Goal: Task Accomplishment & Management: Manage account settings

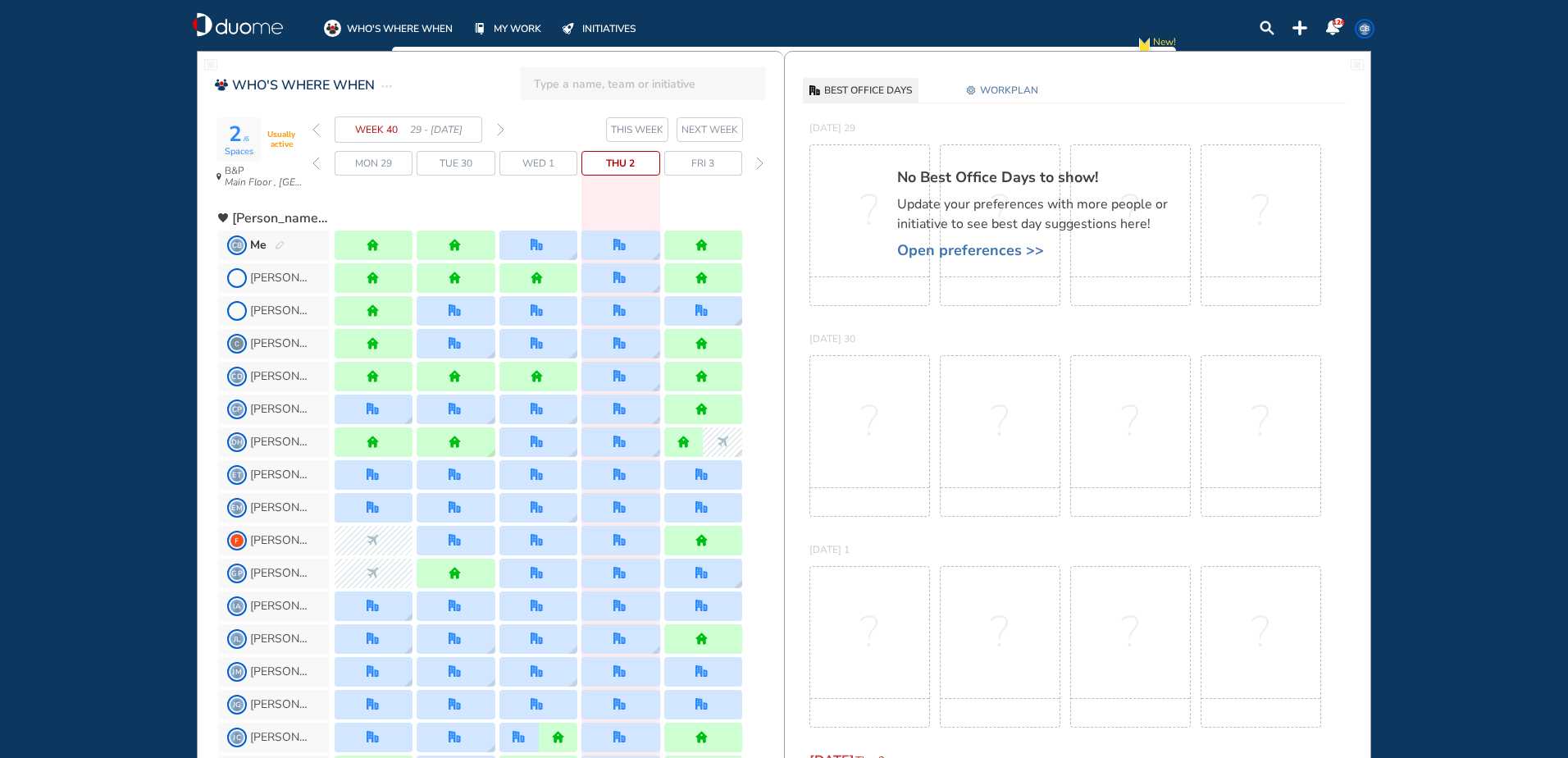
click at [496, 129] on div "WEEK 40 29 - [DATE]" at bounding box center [408, 129] width 192 height 26
click at [496, 128] on div "WEEK 40 29 - [DATE]" at bounding box center [408, 129] width 192 height 26
click at [498, 128] on img "forward week" at bounding box center [501, 129] width 8 height 13
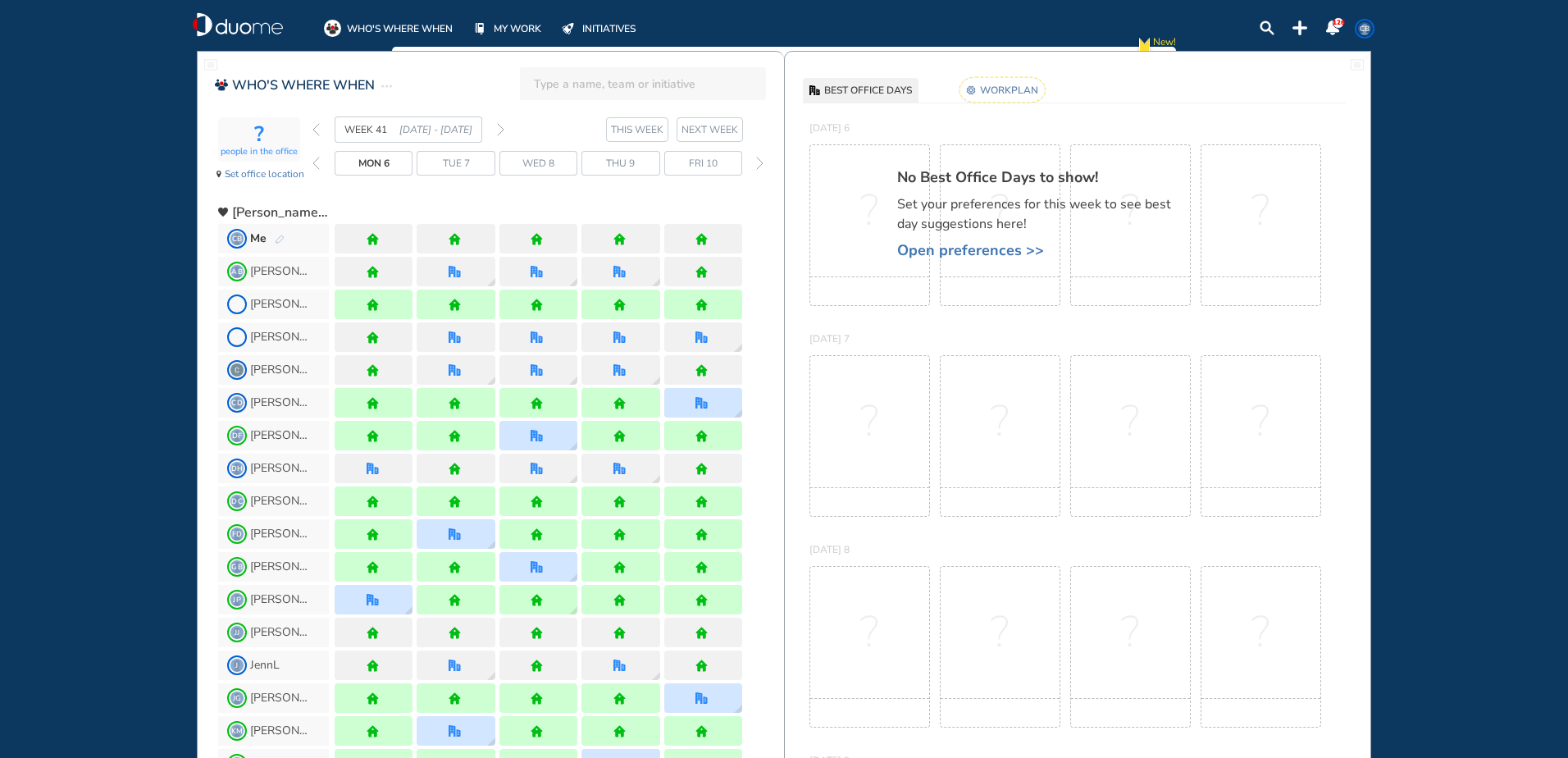
click at [498, 128] on img "forward week" at bounding box center [501, 129] width 8 height 13
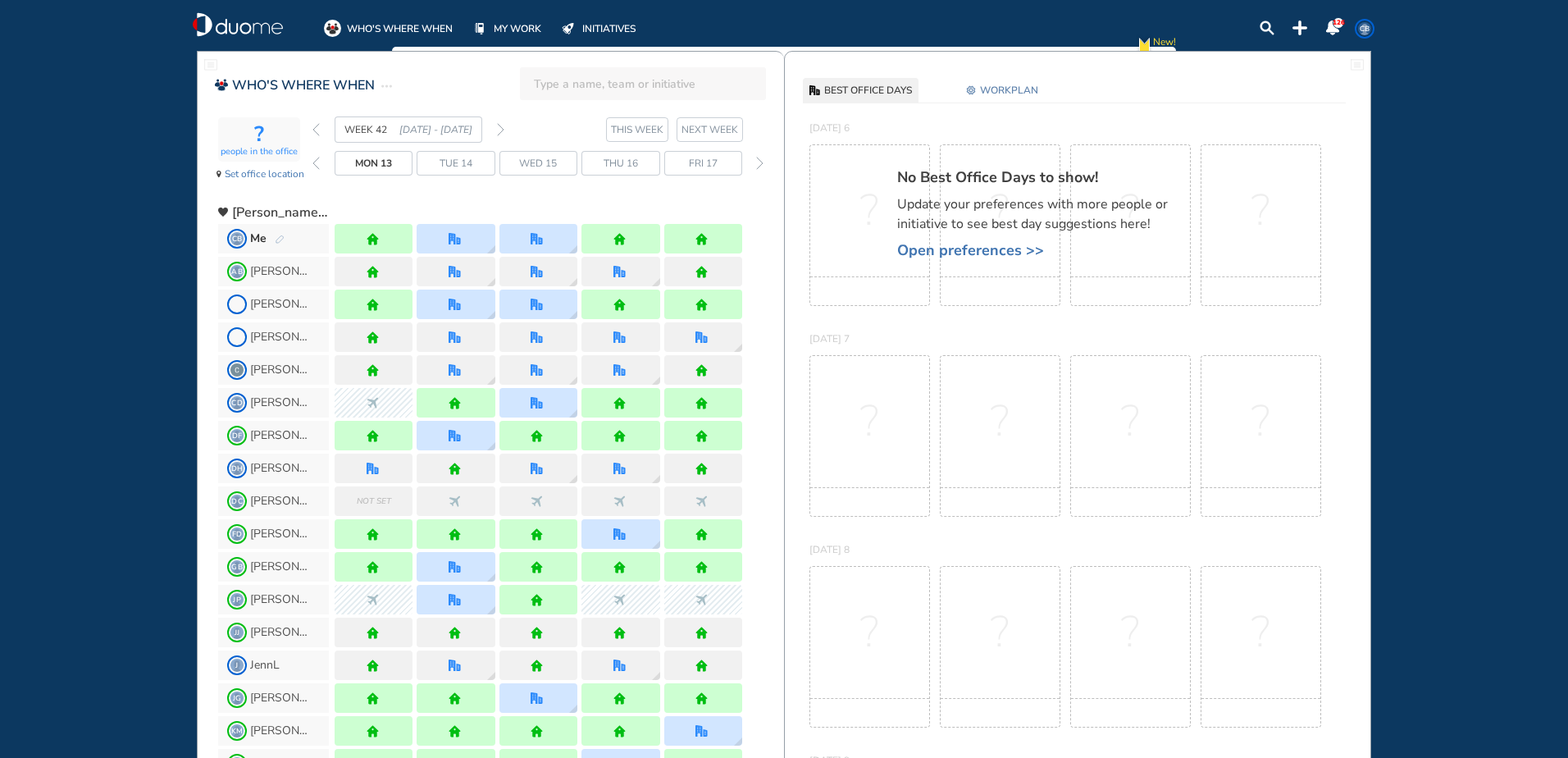
click at [498, 128] on img "forward week" at bounding box center [501, 129] width 8 height 13
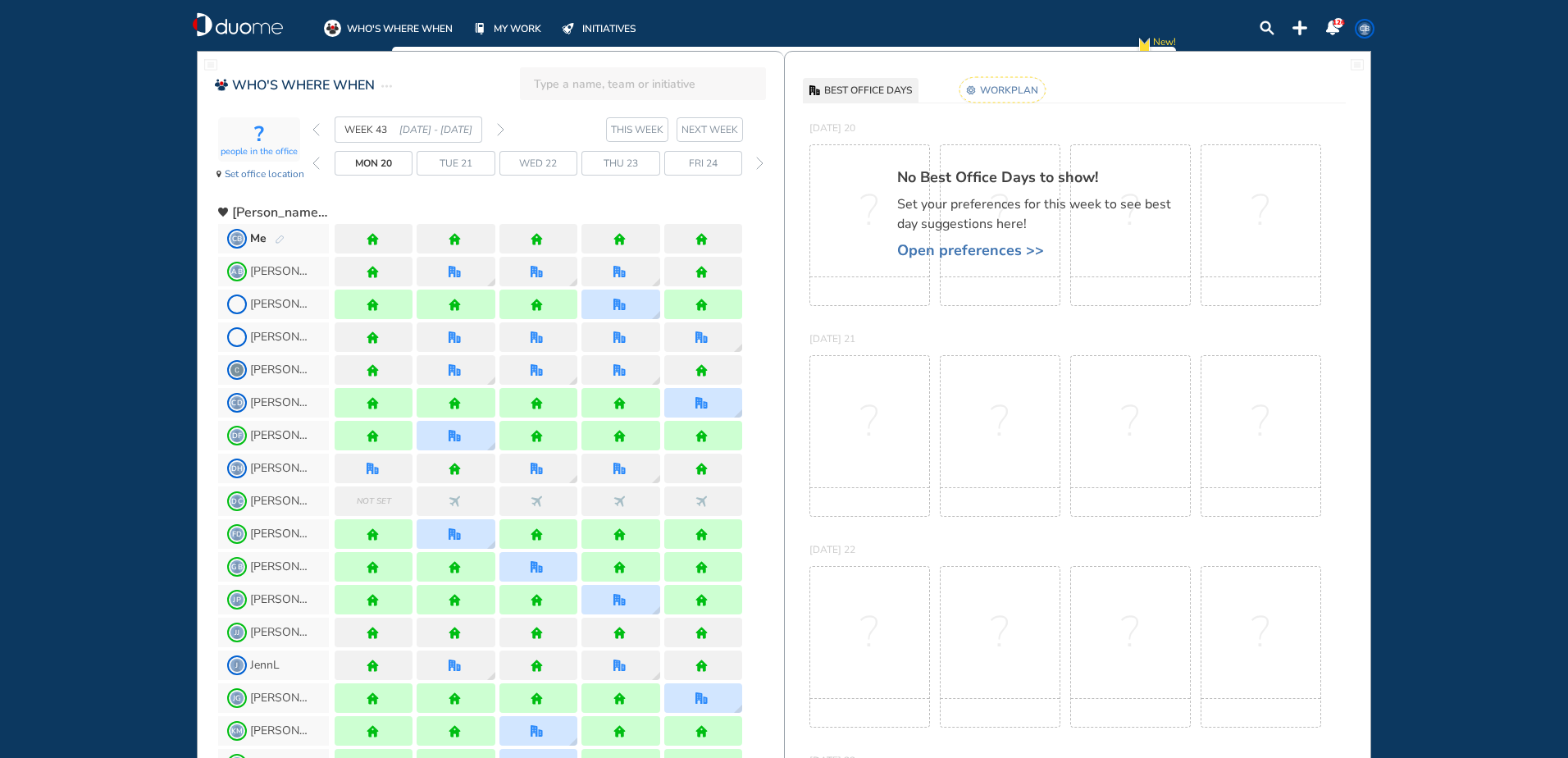
click at [498, 128] on img "forward week" at bounding box center [501, 129] width 8 height 13
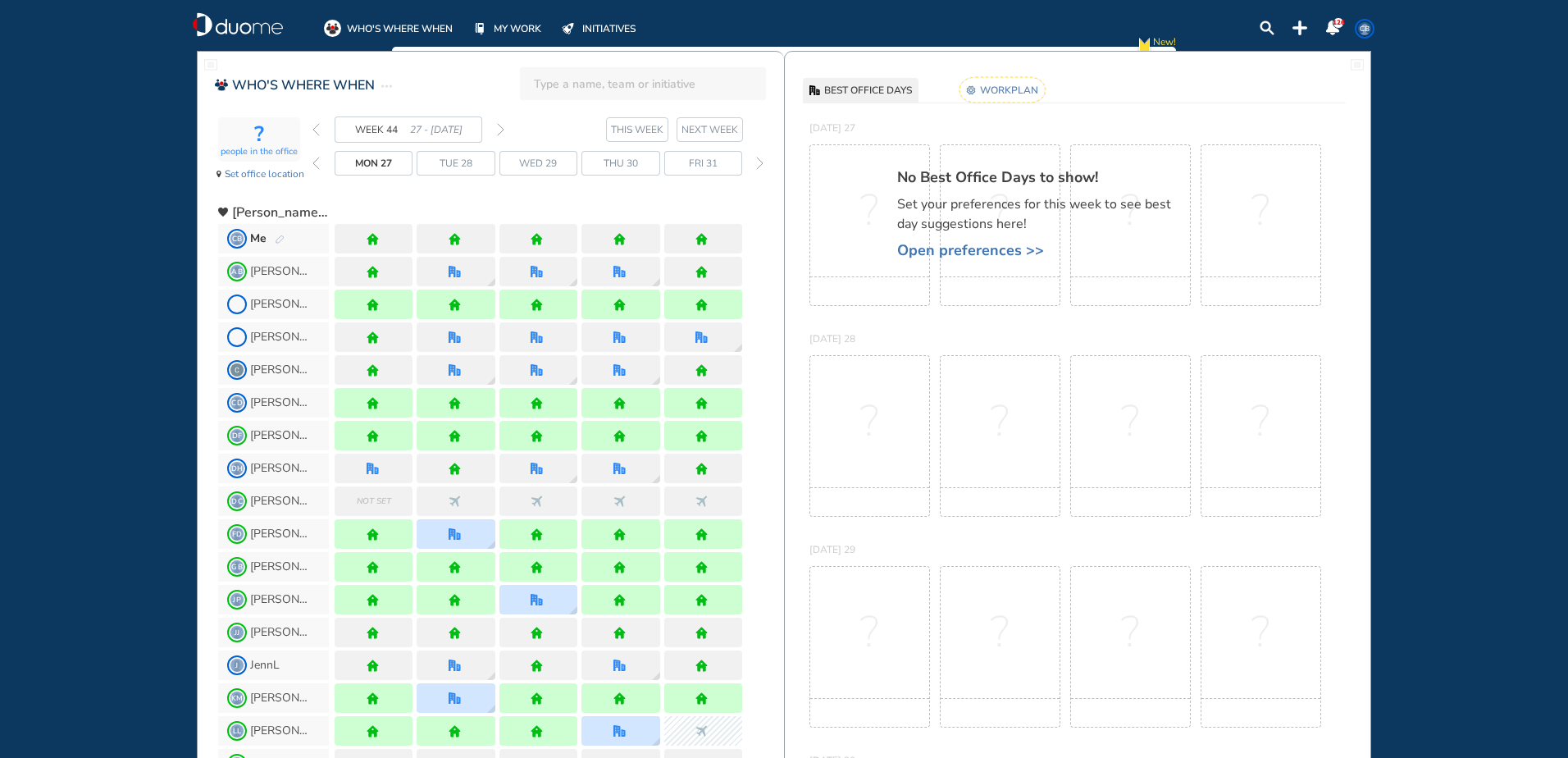
click at [498, 128] on img "forward week" at bounding box center [501, 129] width 8 height 13
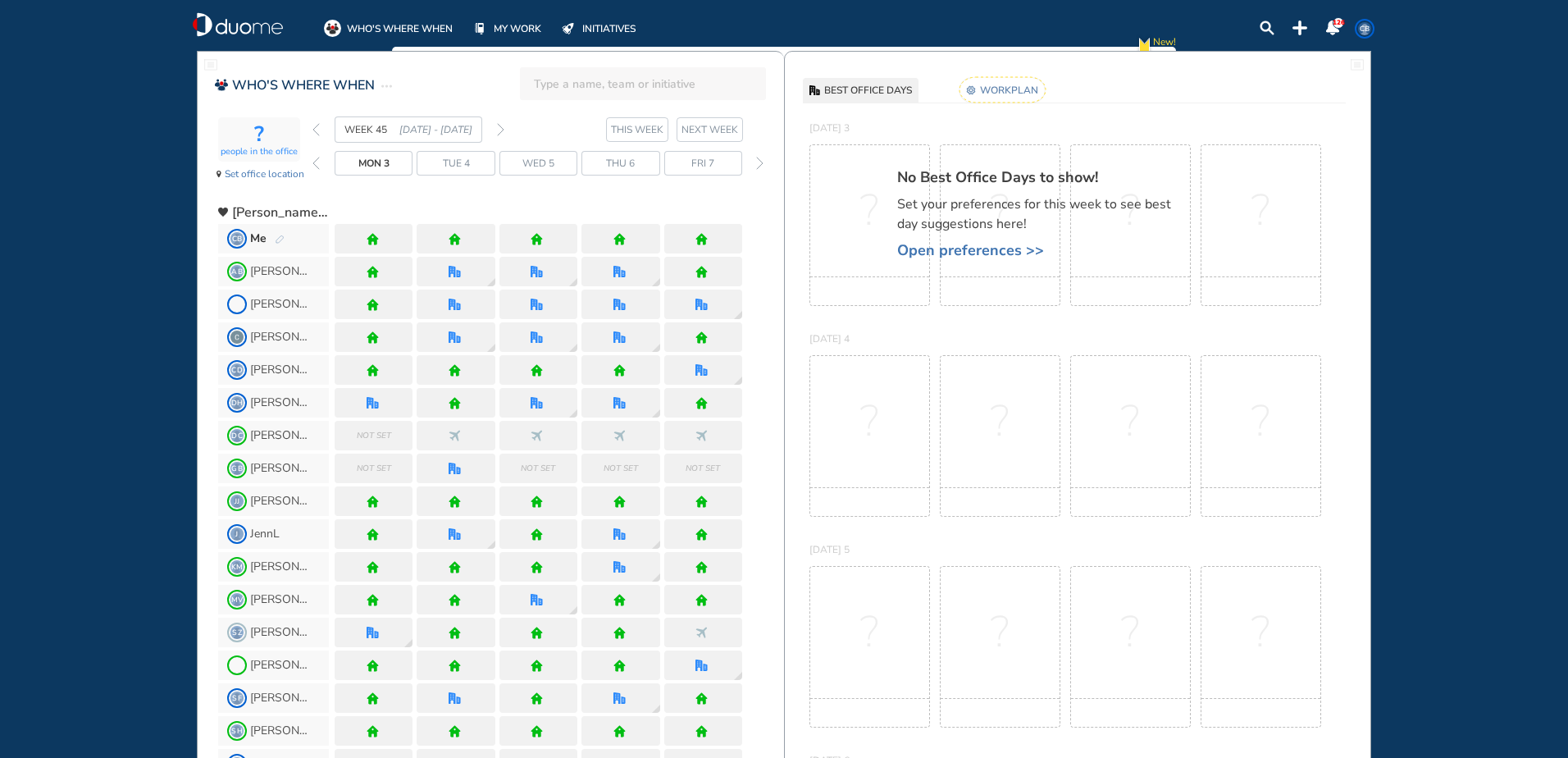
click at [284, 232] on div "Me" at bounding box center [267, 239] width 35 height 16
click at [279, 237] on img "pen-edit" at bounding box center [279, 240] width 10 height 10
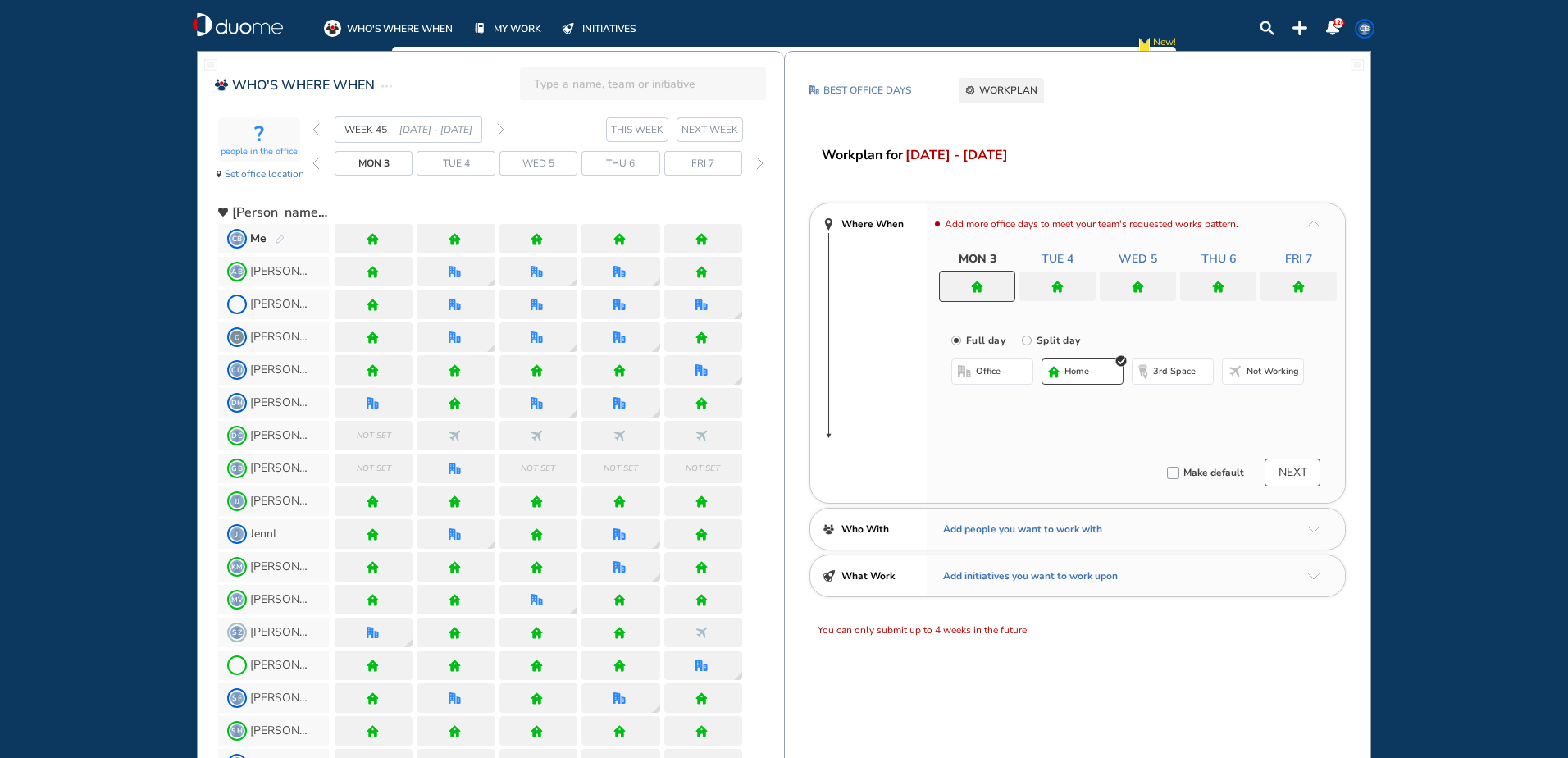
click at [312, 132] on img "back week" at bounding box center [316, 129] width 8 height 13
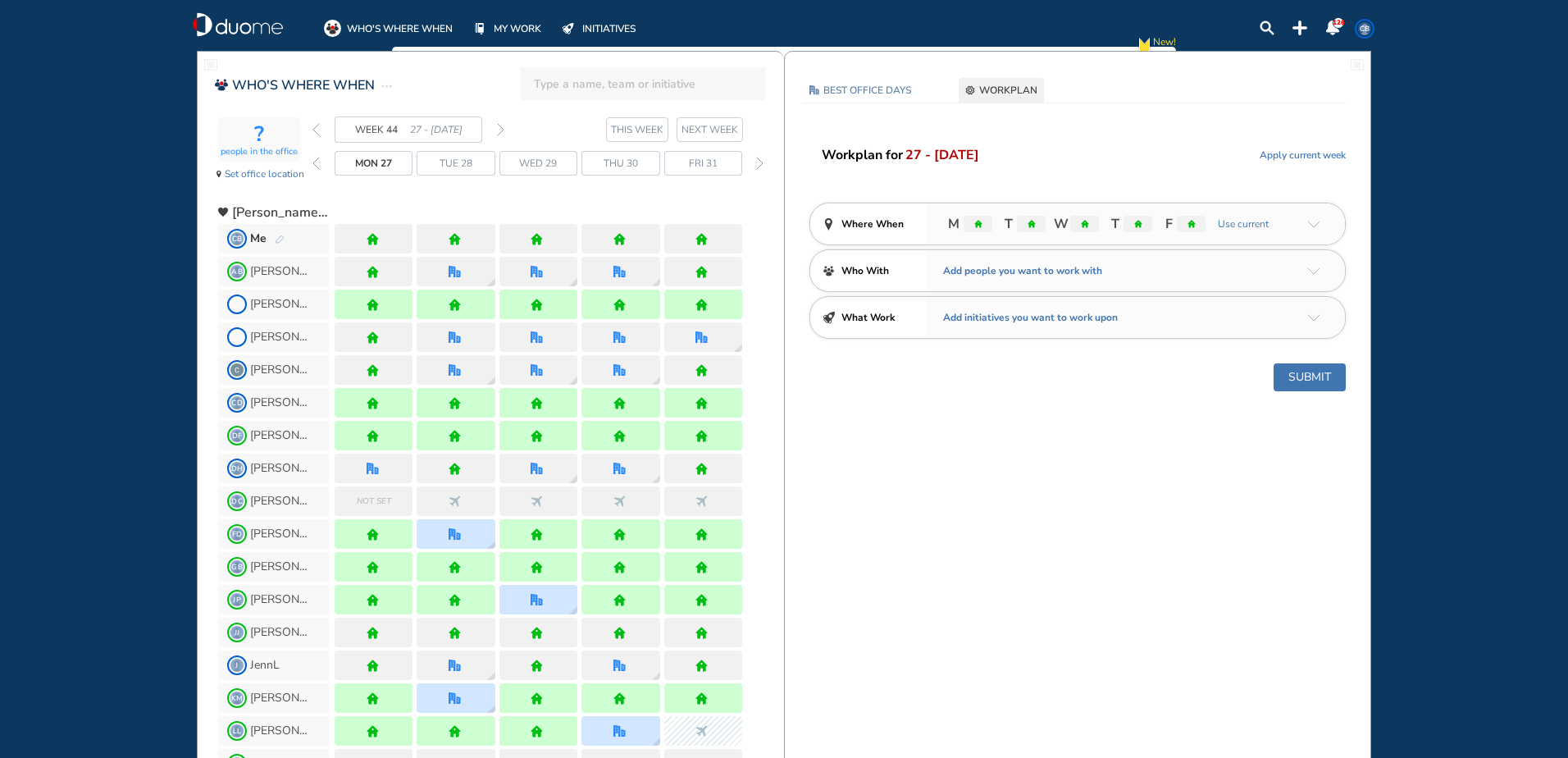
click at [312, 132] on img "back week" at bounding box center [316, 129] width 8 height 13
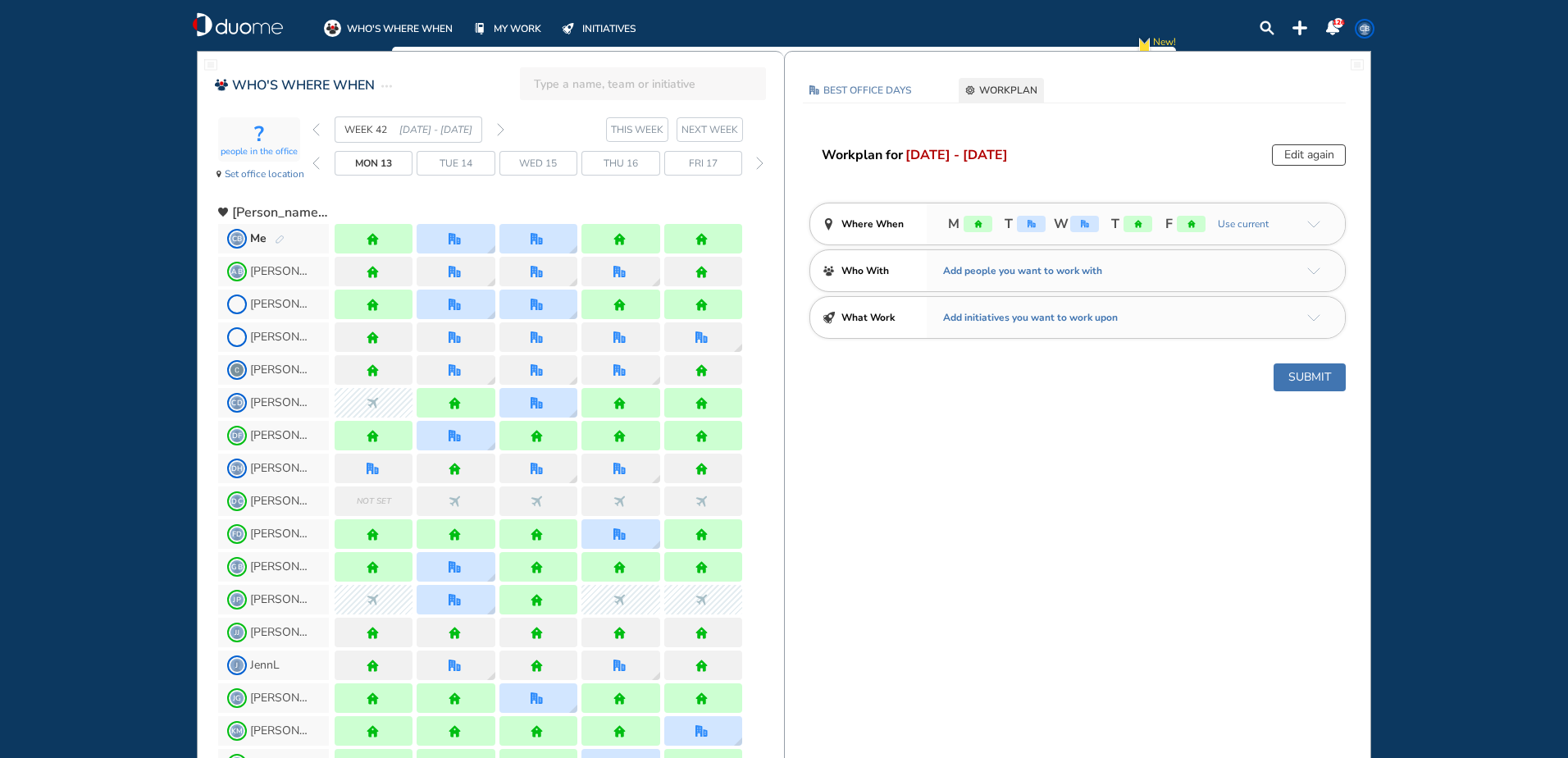
click at [312, 132] on img "back week" at bounding box center [316, 129] width 8 height 13
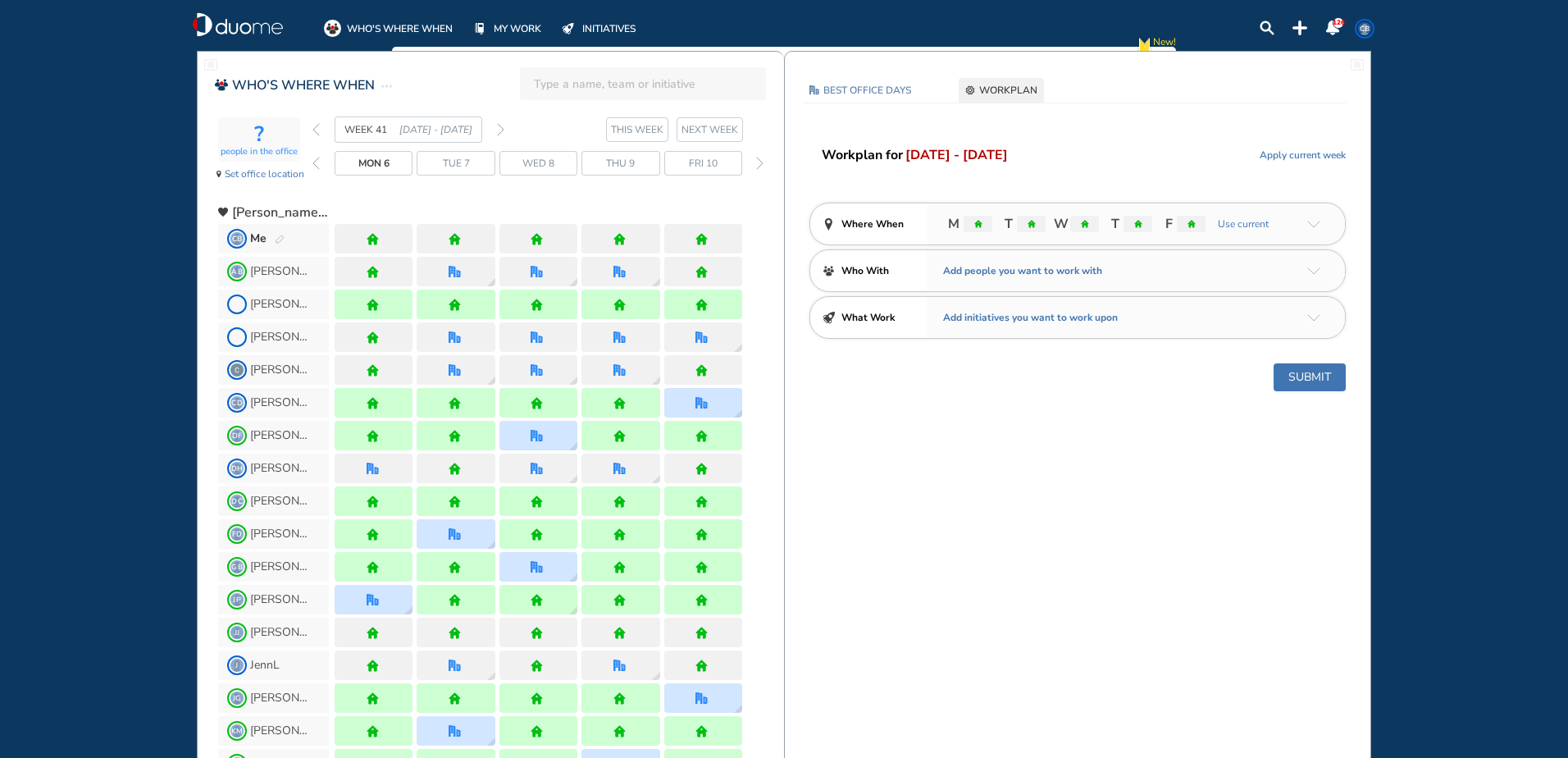
click at [312, 132] on img "back week" at bounding box center [316, 129] width 8 height 13
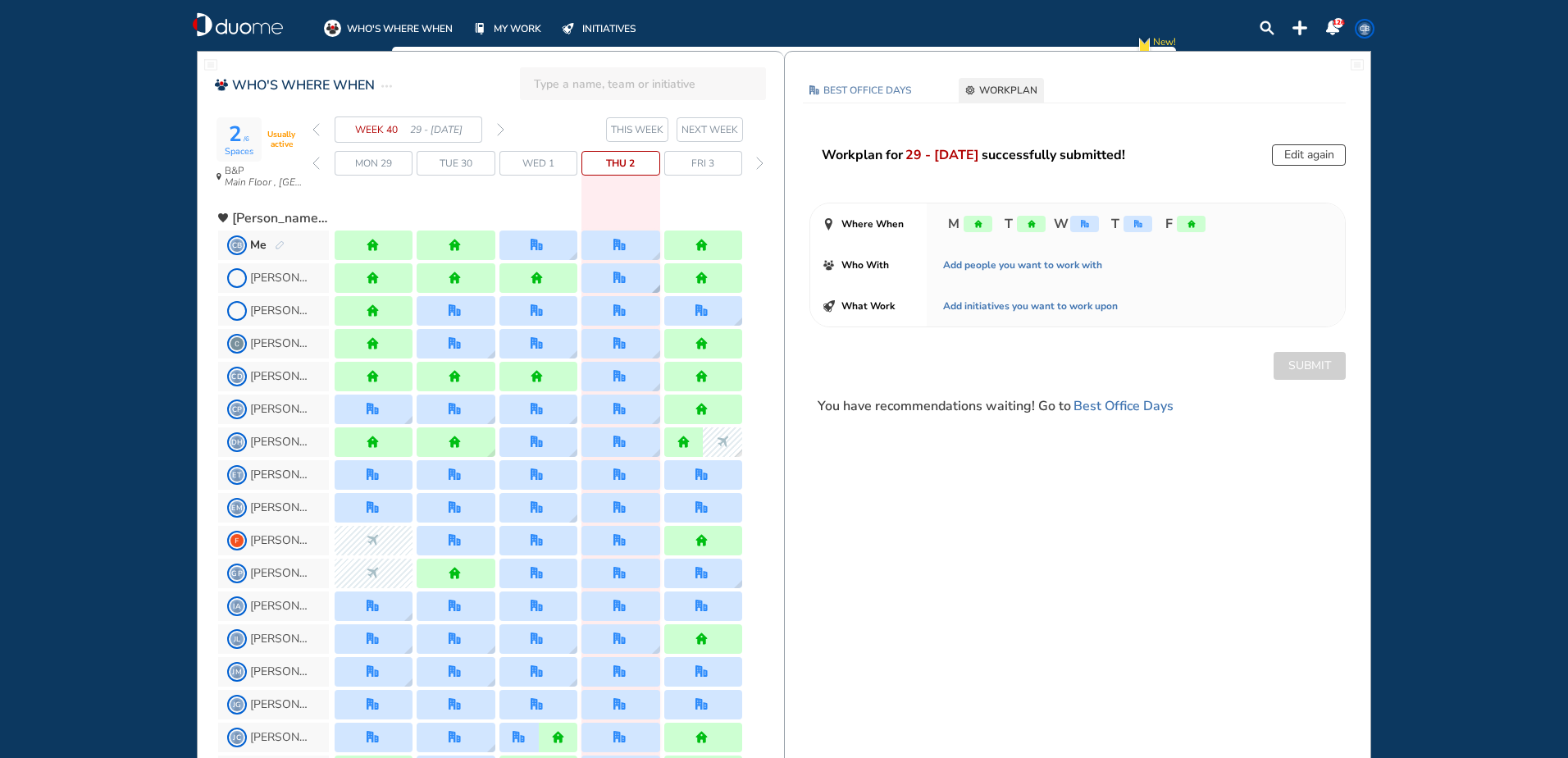
click at [624, 279] on img "office" at bounding box center [620, 278] width 12 height 12
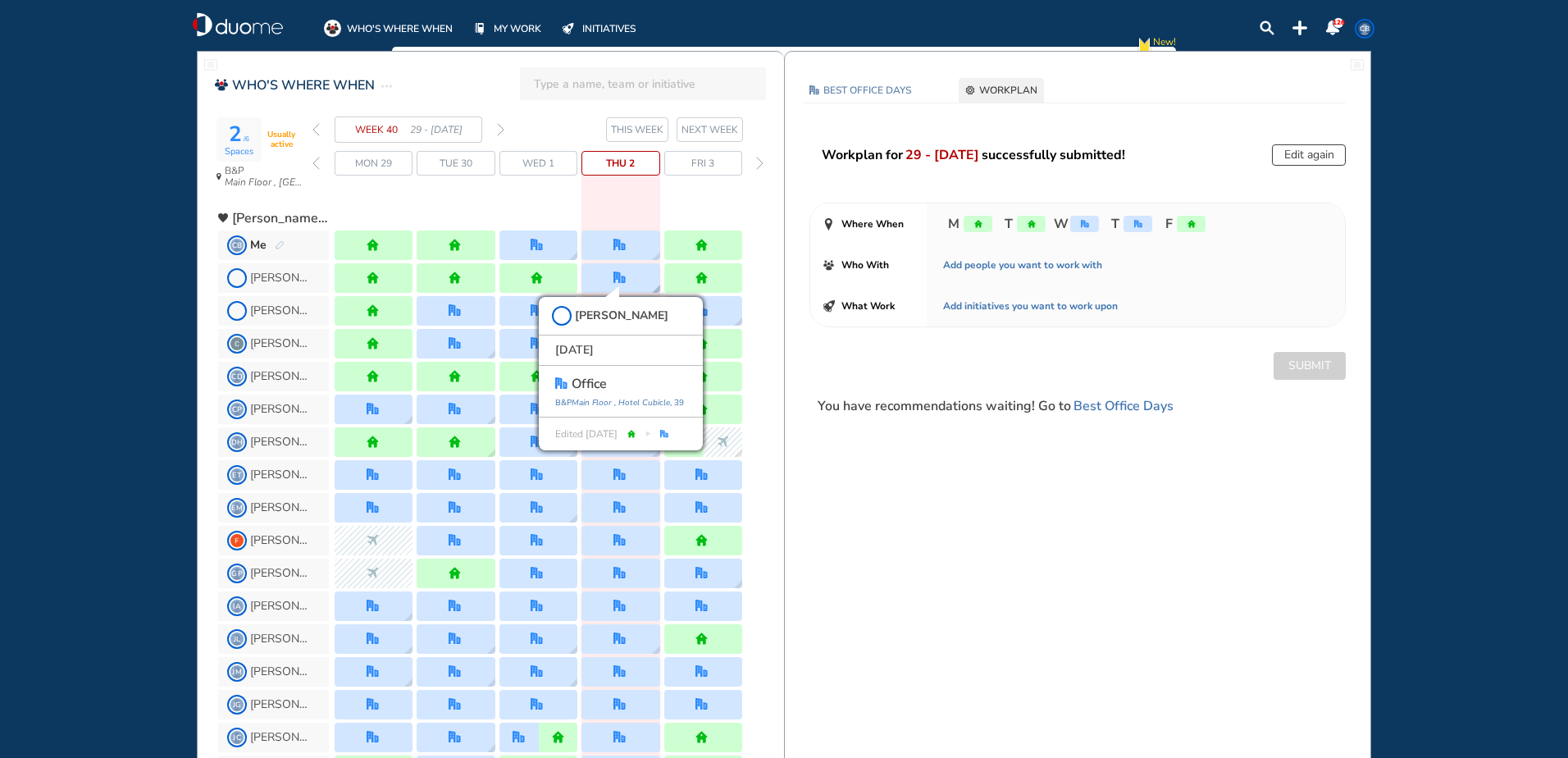
click at [624, 279] on img "office" at bounding box center [620, 278] width 12 height 12
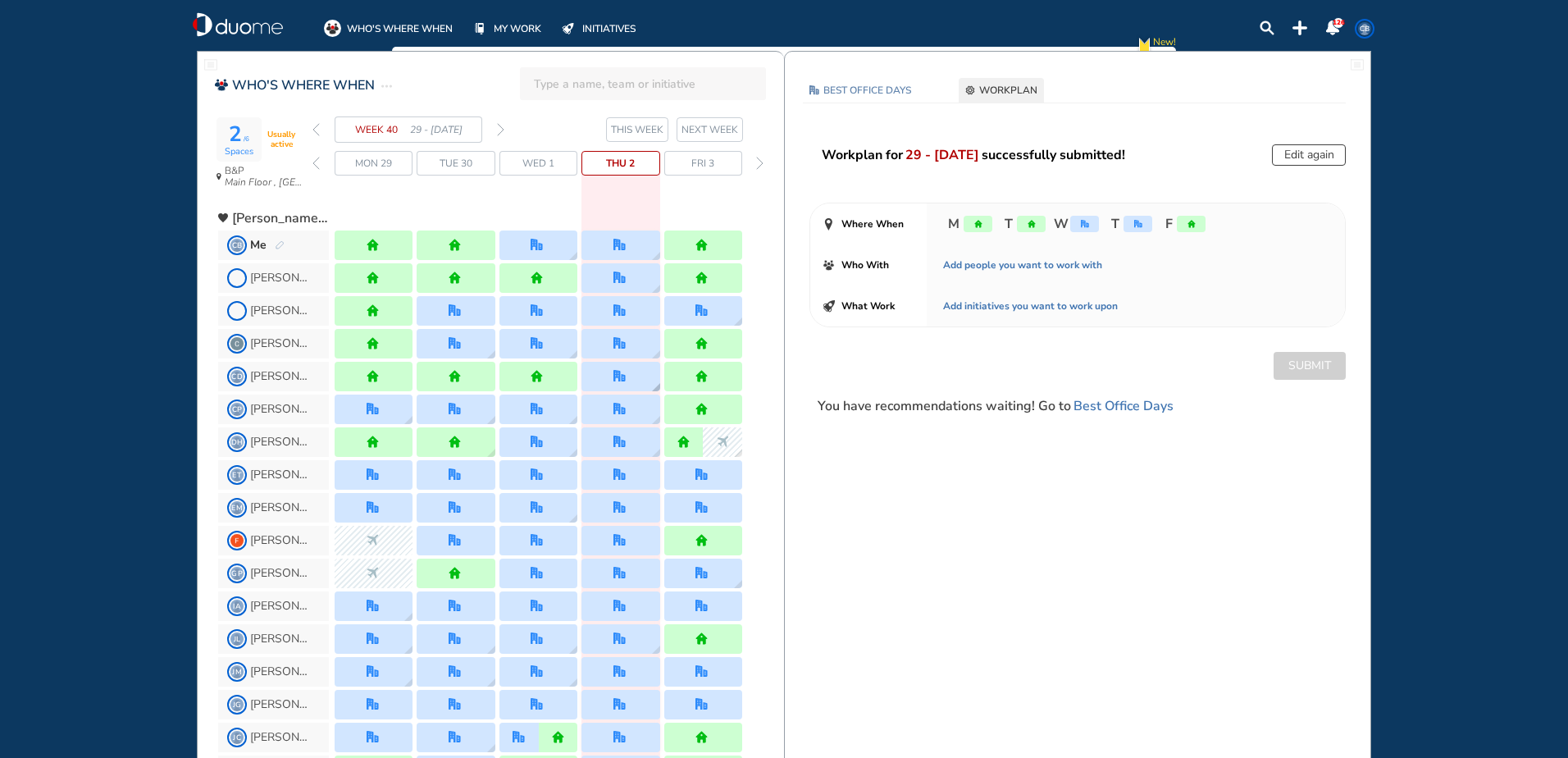
click at [642, 383] on div at bounding box center [620, 377] width 78 height 30
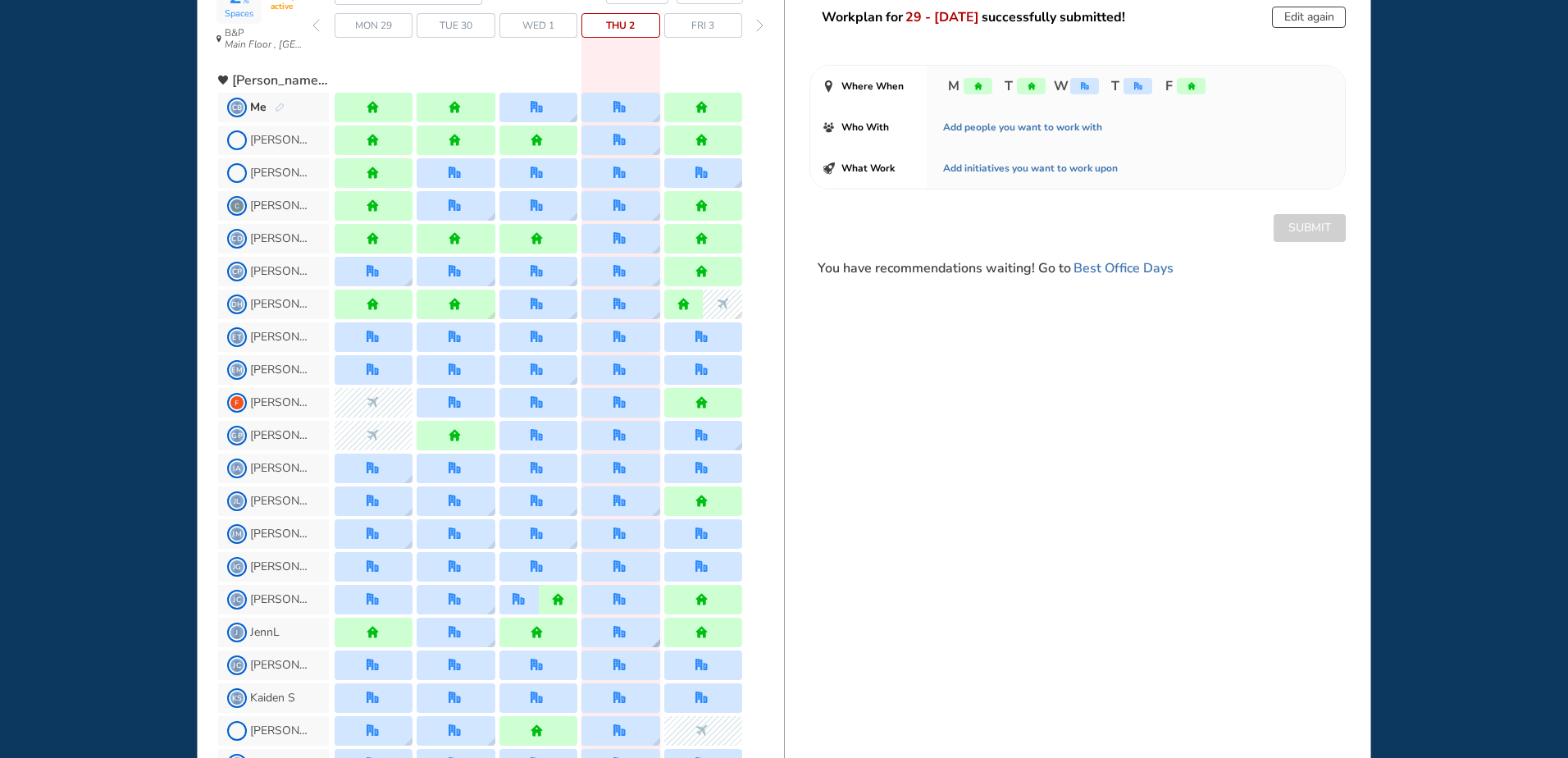
scroll to position [164, 0]
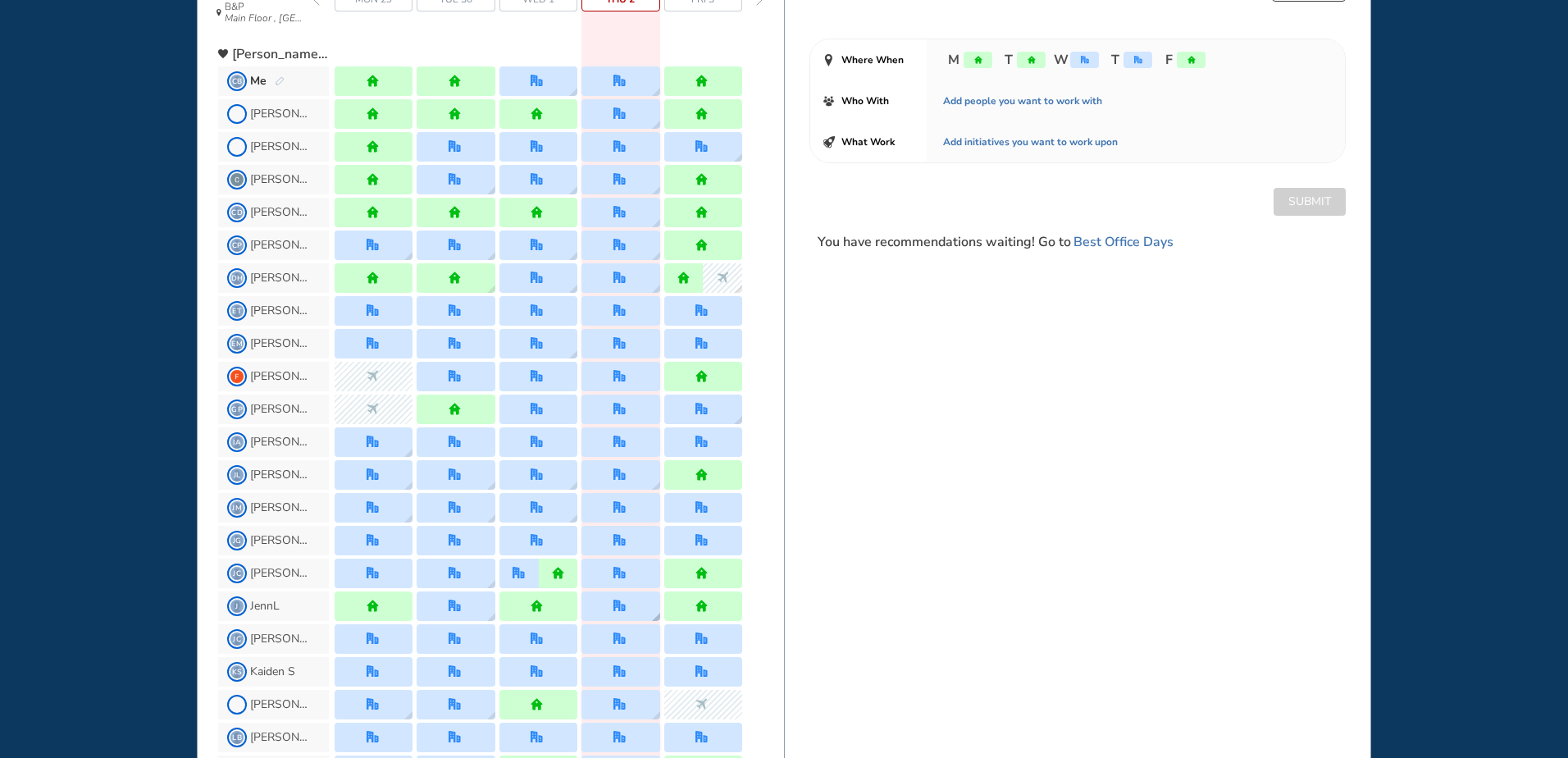
click at [624, 607] on img "office" at bounding box center [620, 606] width 12 height 12
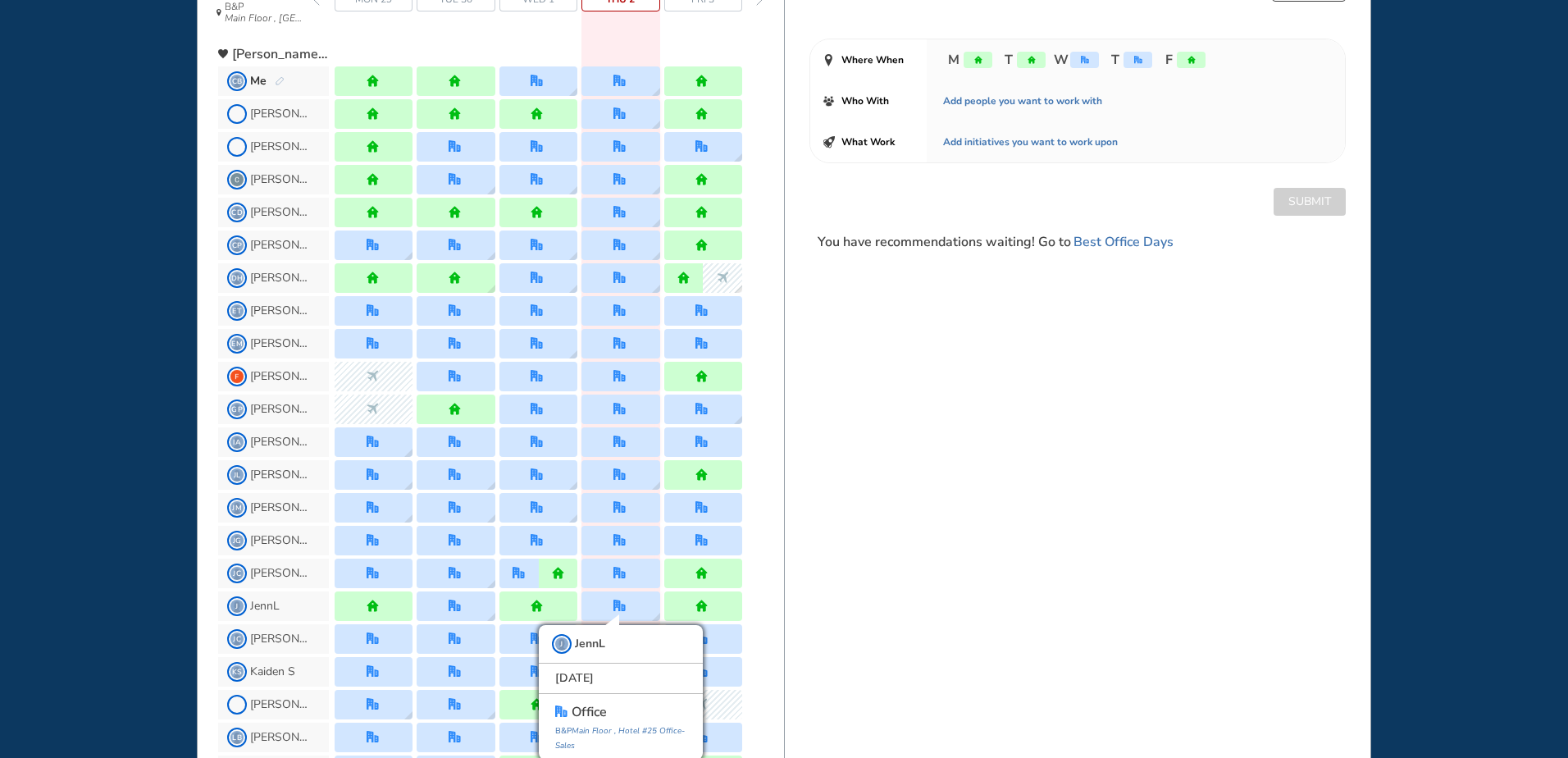
scroll to position [166, 0]
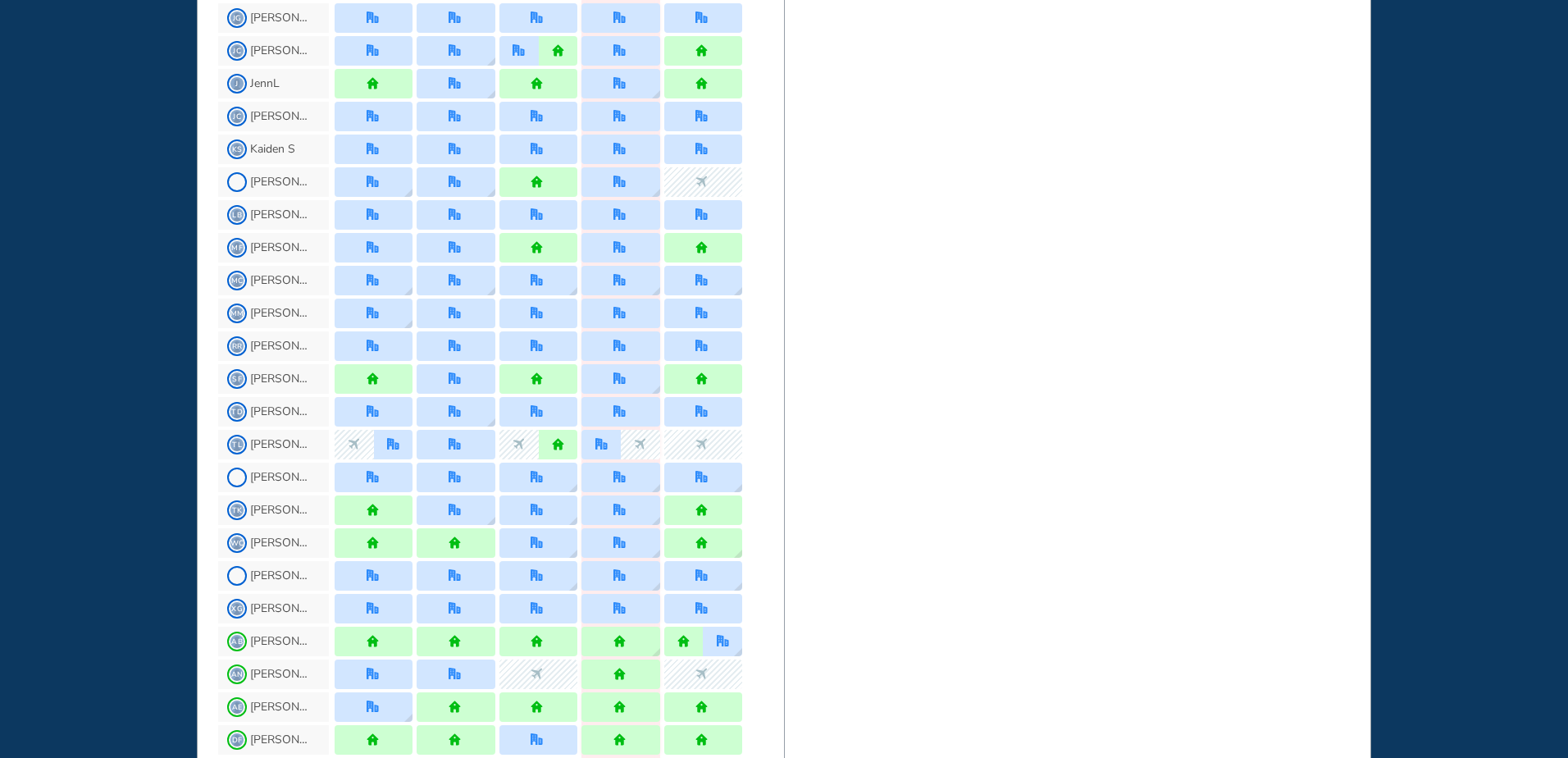
scroll to position [658, 0]
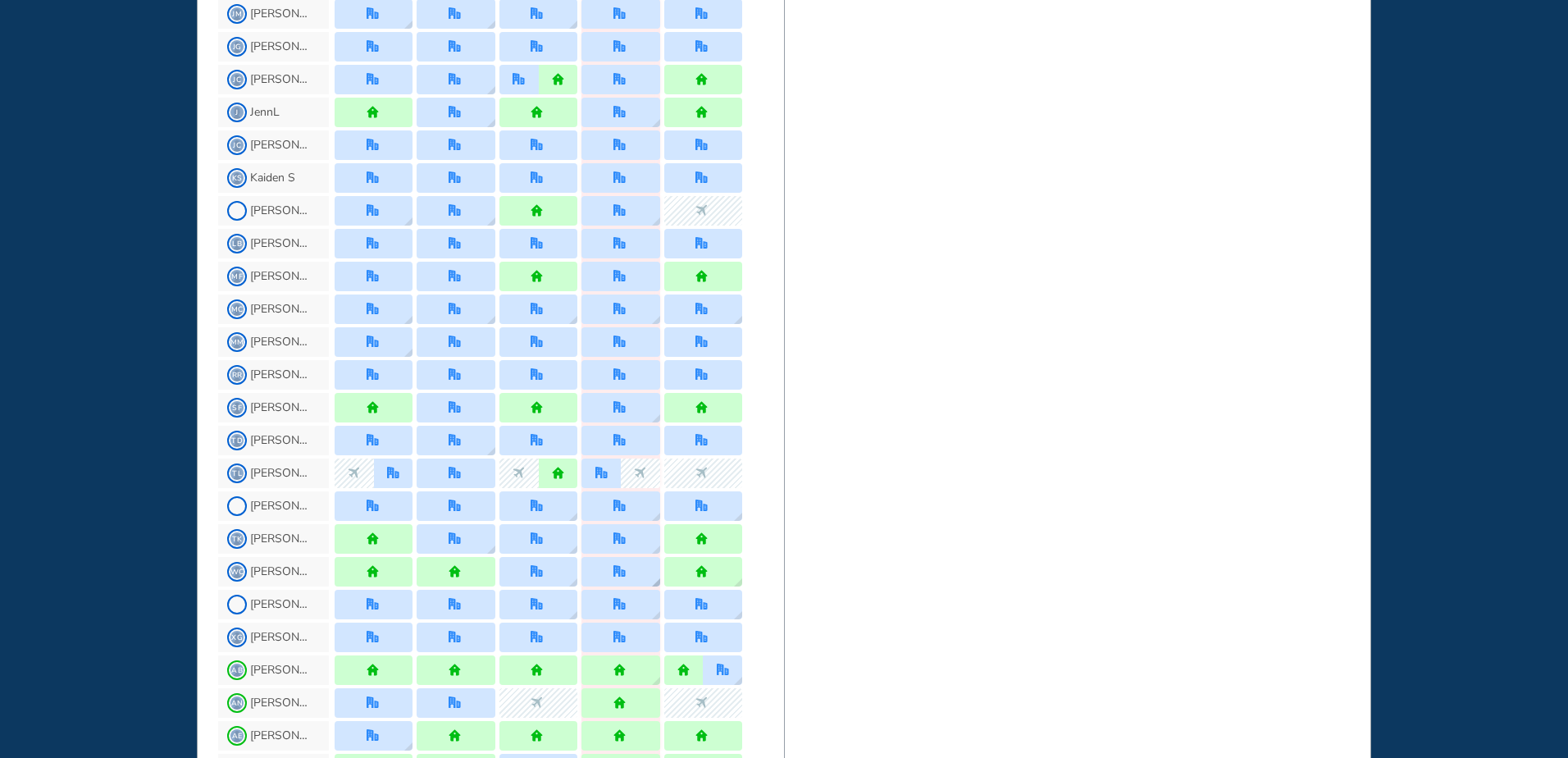
click at [613, 571] on img "office" at bounding box center [620, 571] width 12 height 12
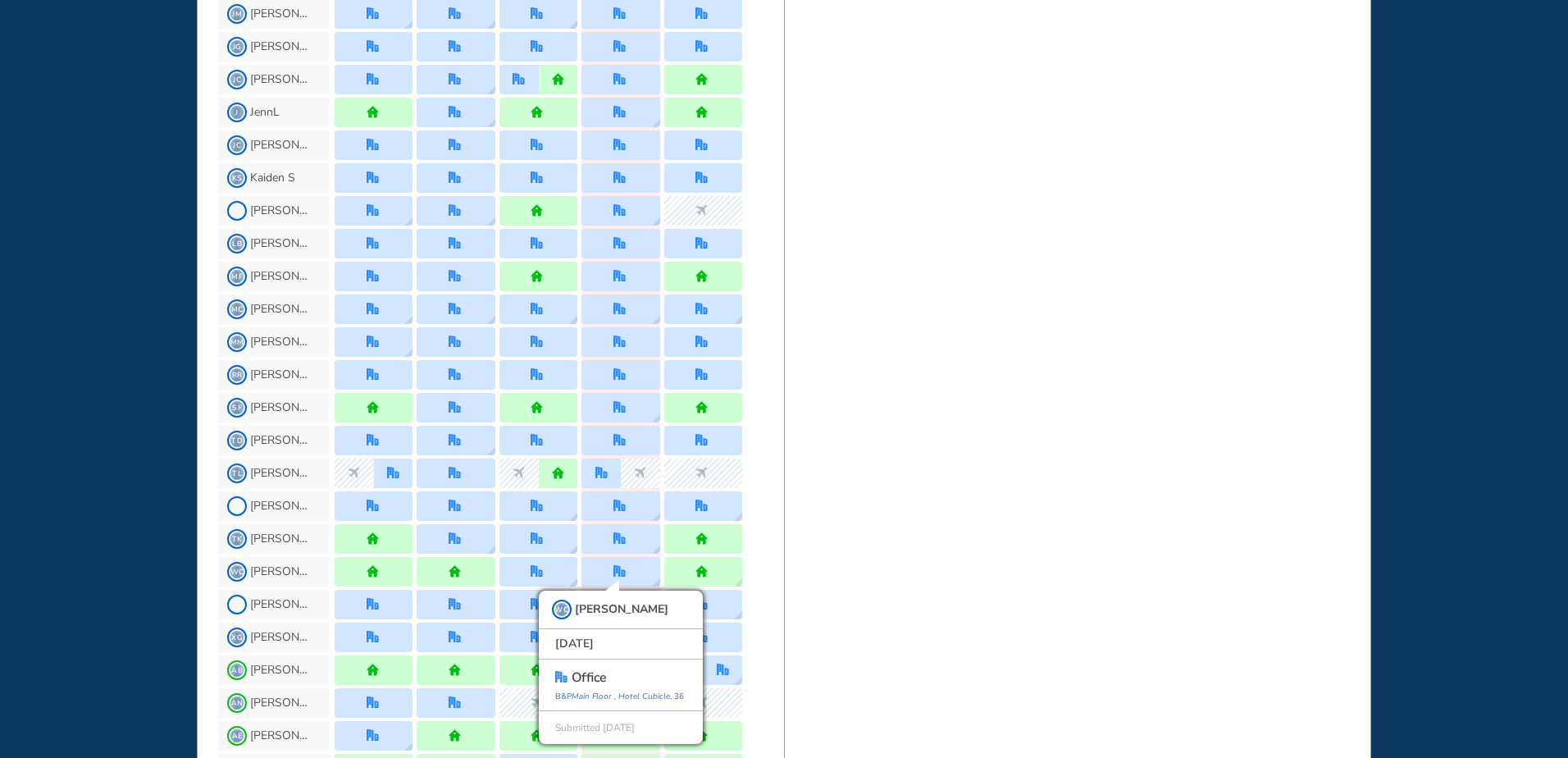
click at [916, 601] on div "BEST OFFICE DAYS WORKPLAN [DATE] B&P Main Floor , Hotel Cubicle Set location Ca…" at bounding box center [1077, 456] width 587 height 2126
